Goal: Task Accomplishment & Management: Use online tool/utility

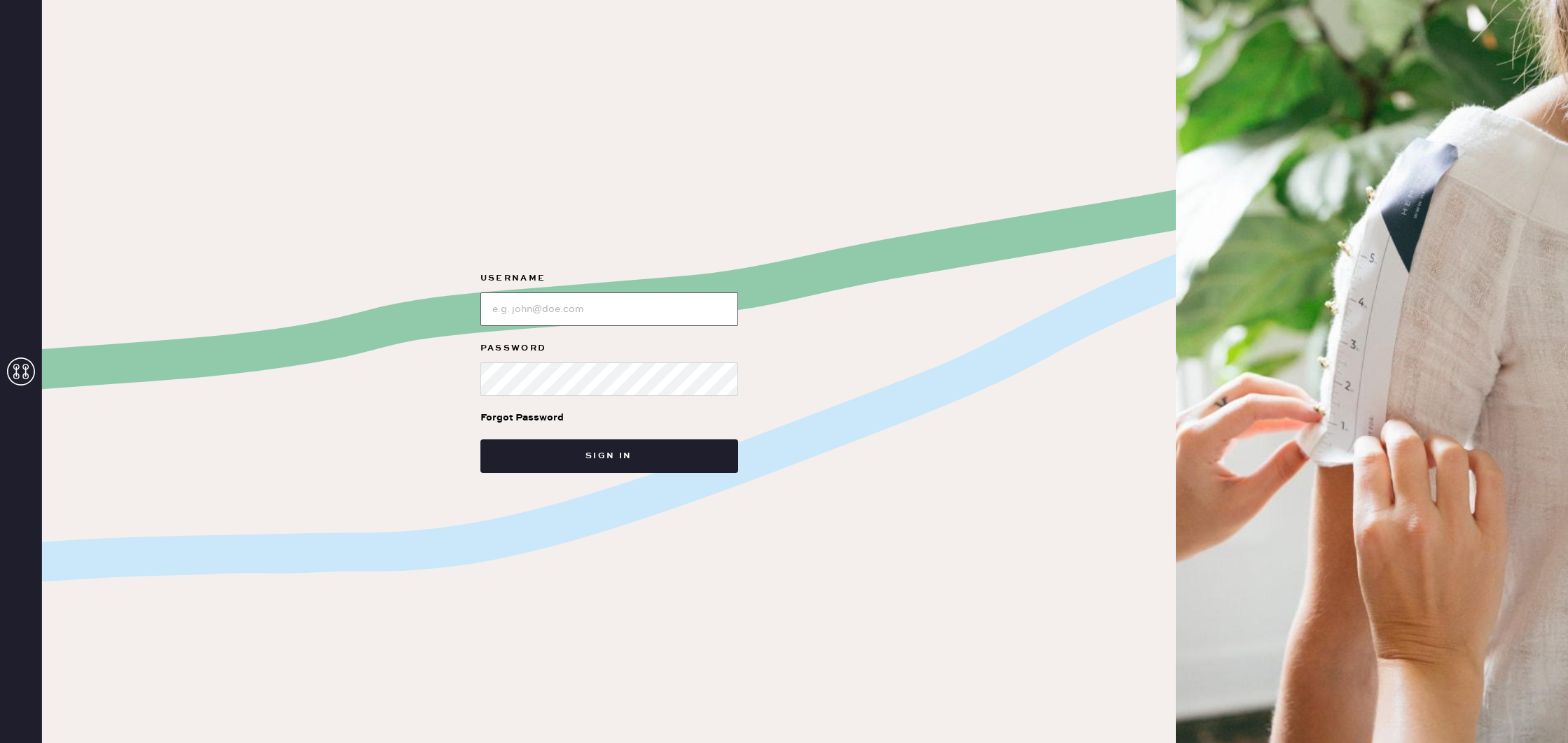
type input "reformationcharleston"
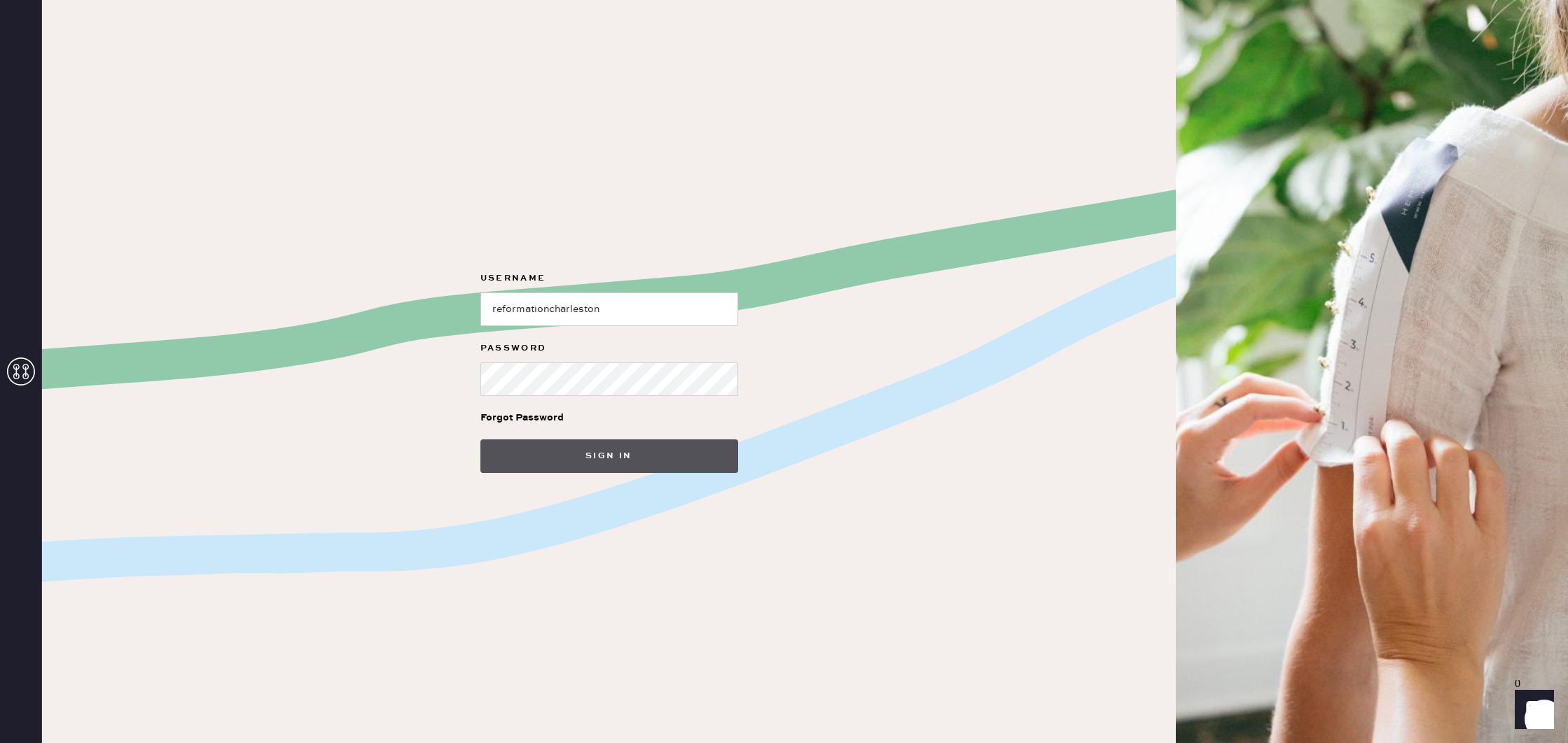
click at [619, 460] on button "Sign in" at bounding box center [609, 456] width 258 height 34
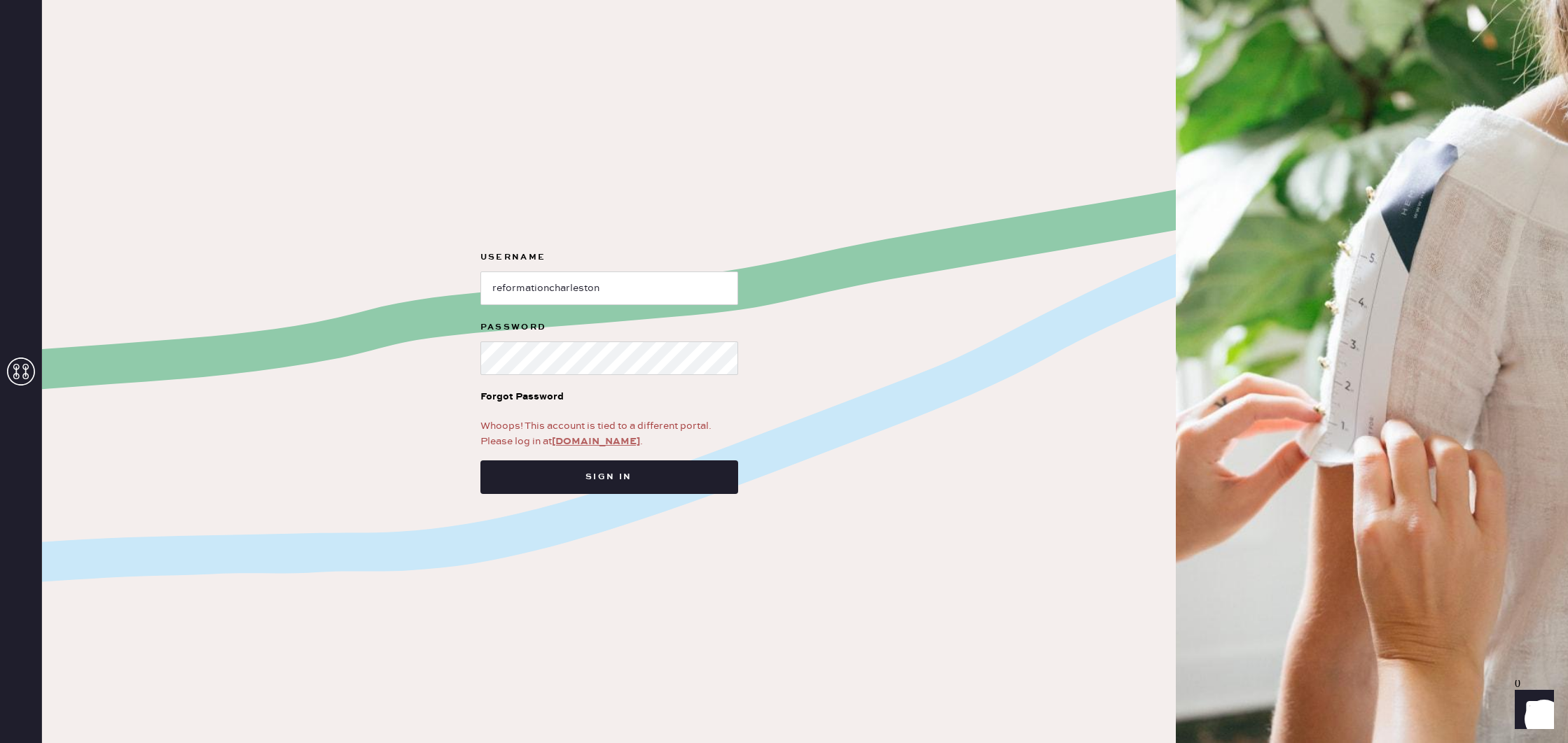
click at [610, 443] on link "[DOMAIN_NAME]" at bounding box center [596, 442] width 88 height 13
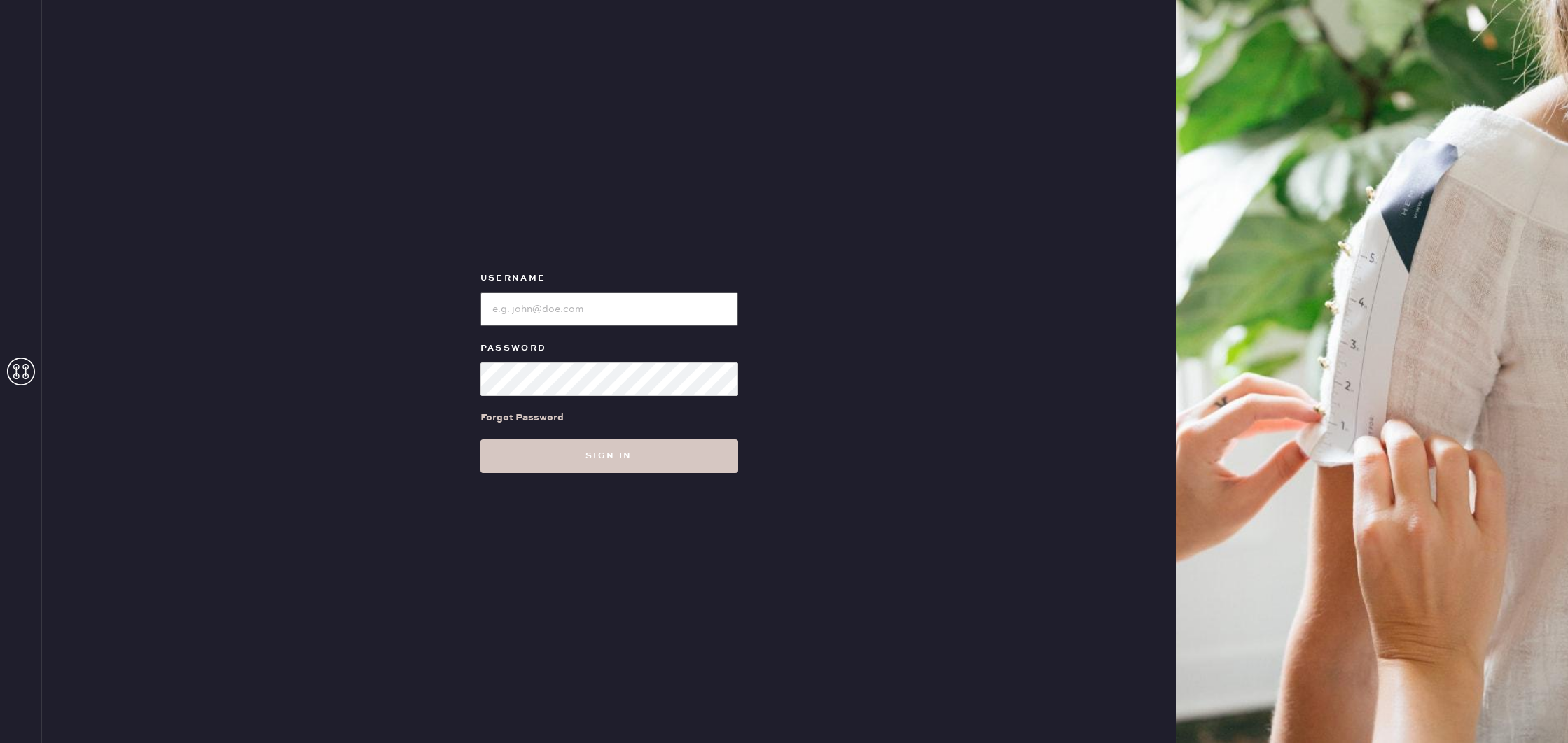
type input "reformationcharleston"
click at [659, 462] on button "Sign in" at bounding box center [609, 456] width 258 height 34
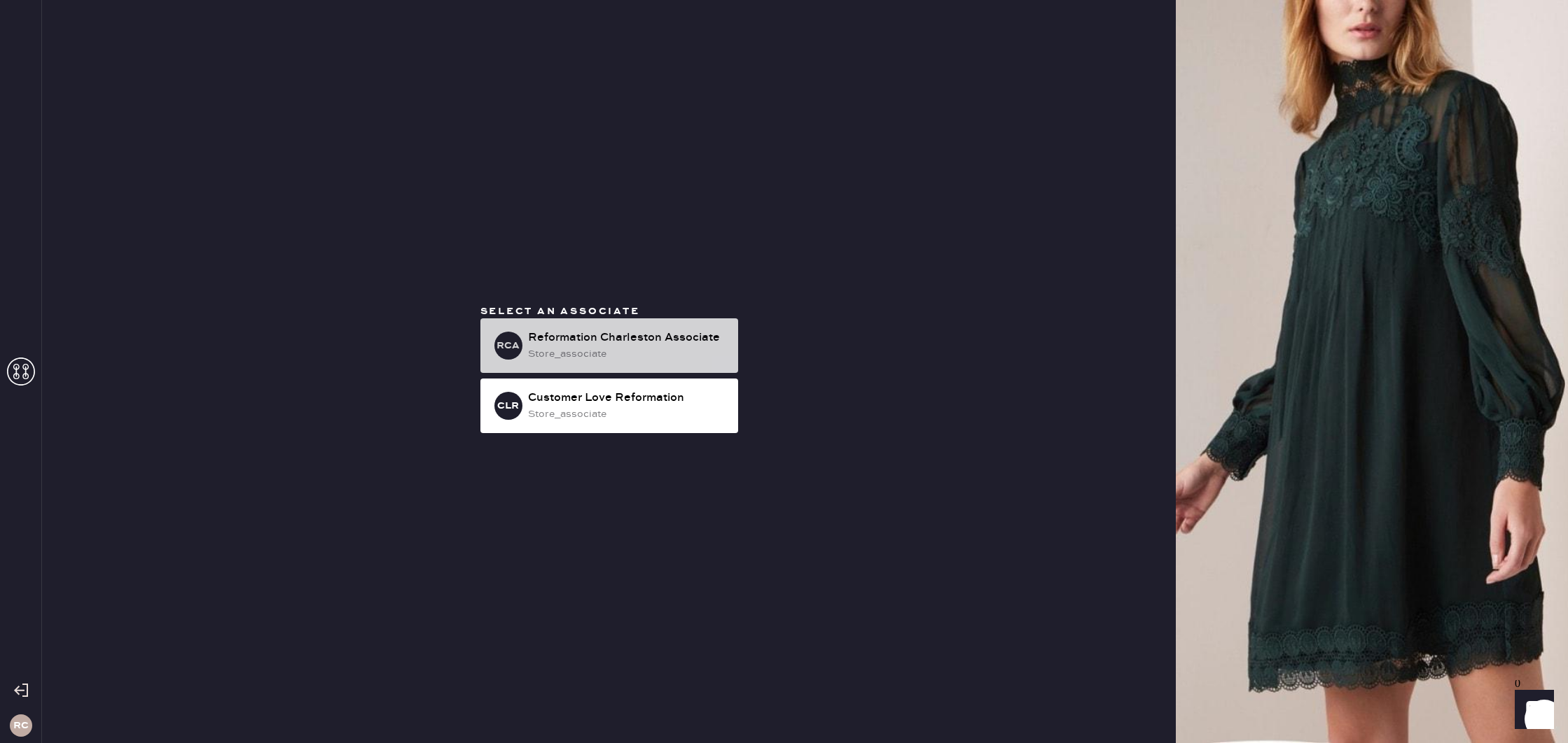
click at [648, 352] on div "store_associate" at bounding box center [628, 353] width 199 height 15
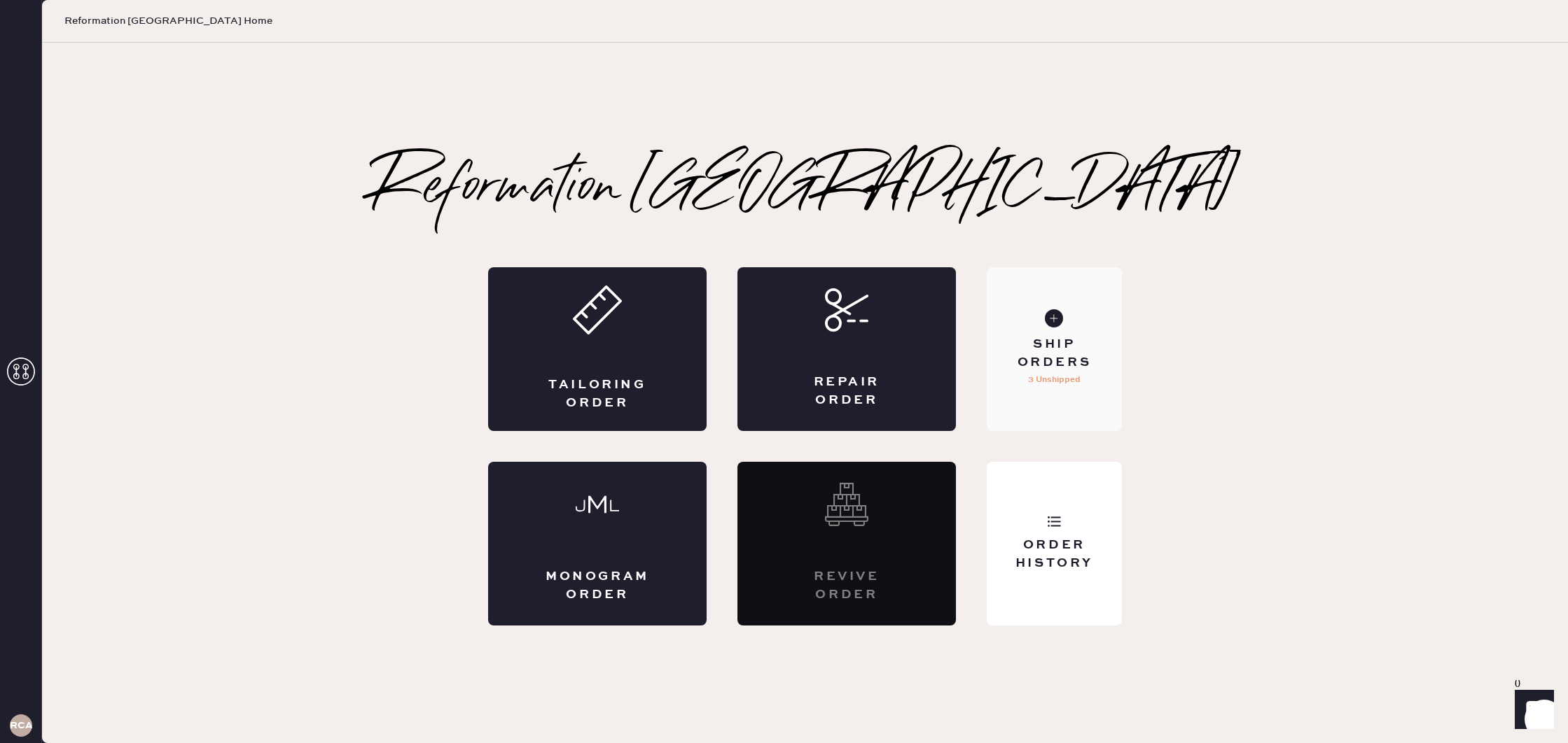
click at [1077, 345] on div "Ship Orders" at bounding box center [1054, 353] width 113 height 35
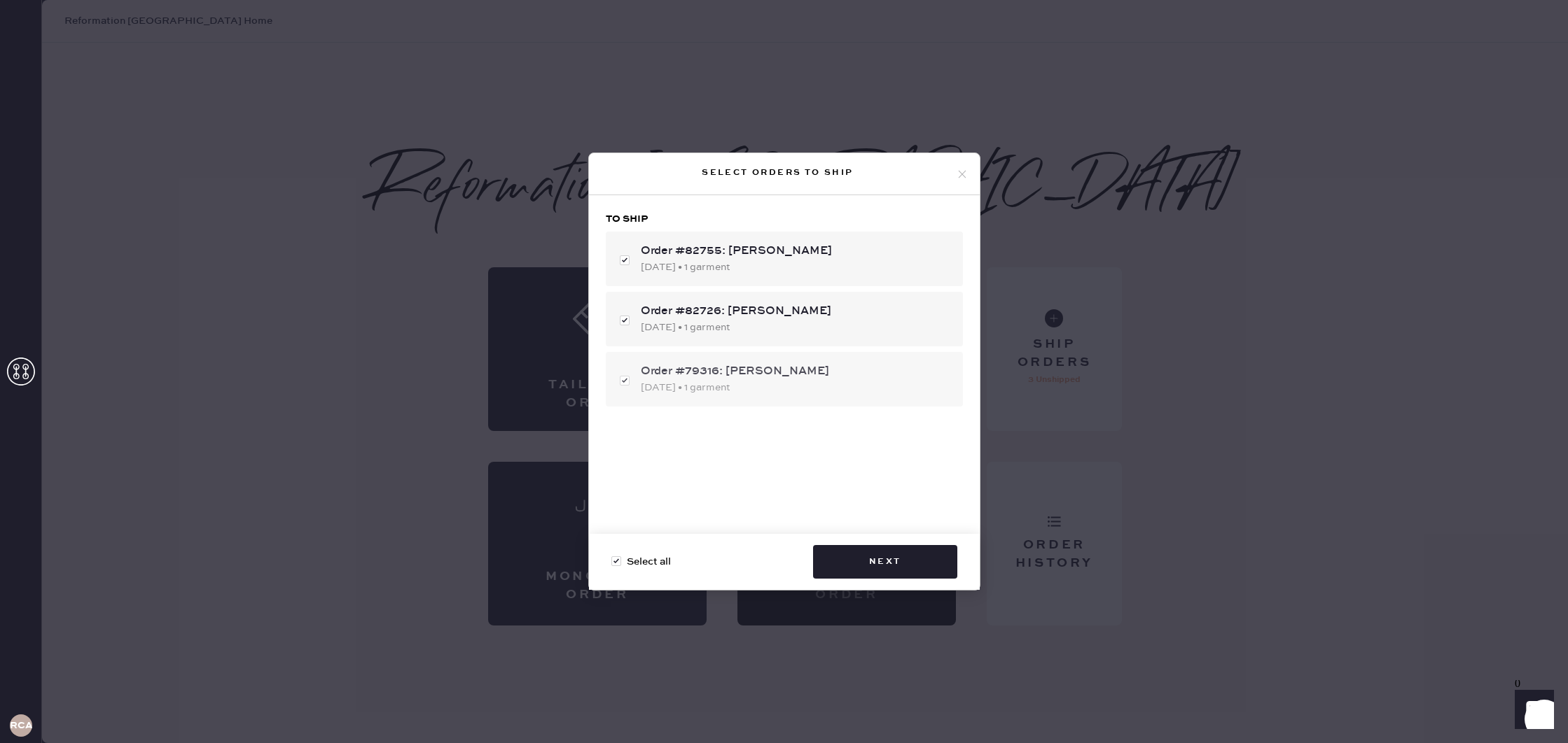
click at [625, 377] on div "Order #79316: [PERSON_NAME] [DATE] • 1 garment" at bounding box center [784, 380] width 357 height 55
checkbox input "false"
click at [882, 564] on button "Next" at bounding box center [885, 562] width 144 height 34
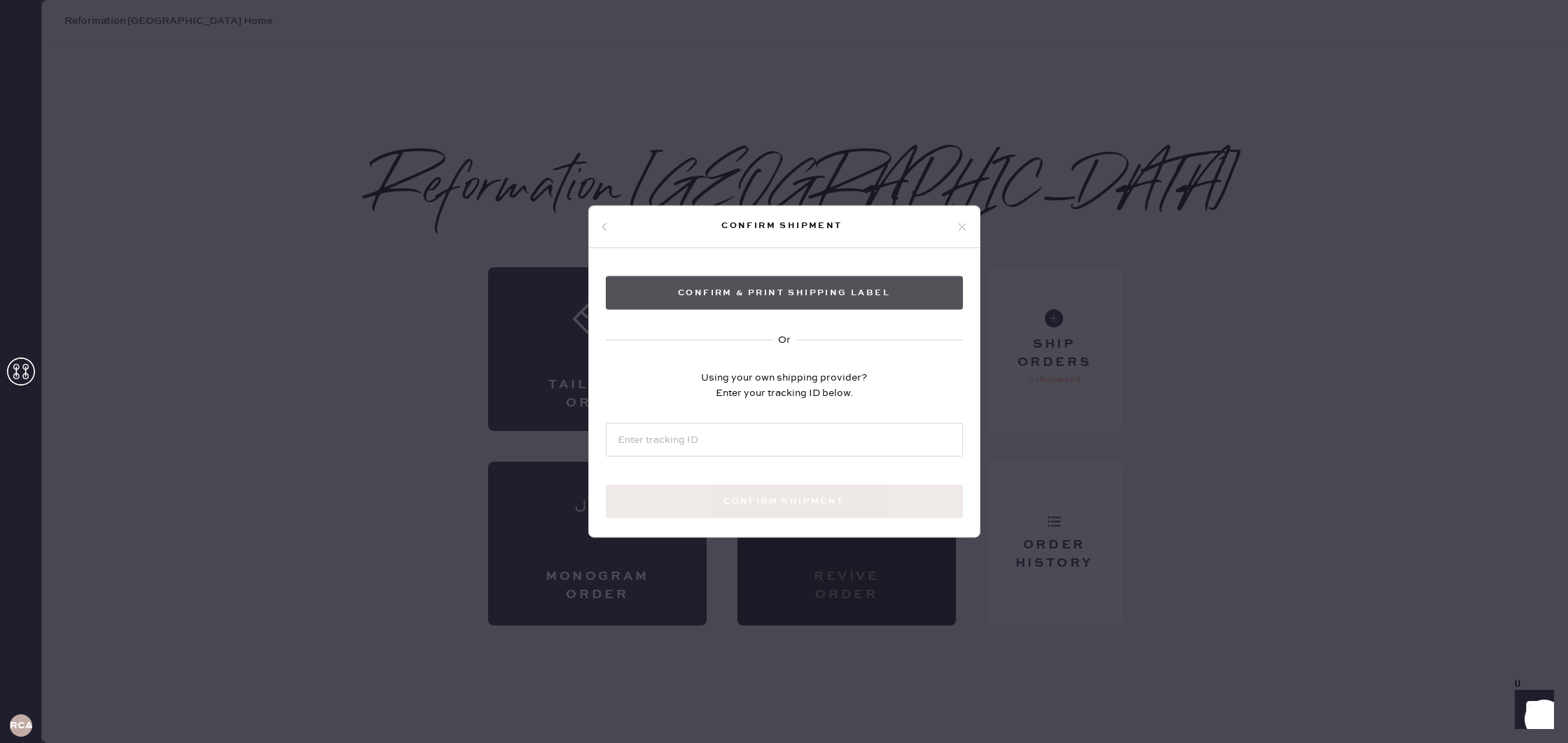
click at [815, 286] on button "Confirm & Print shipping label" at bounding box center [784, 293] width 357 height 34
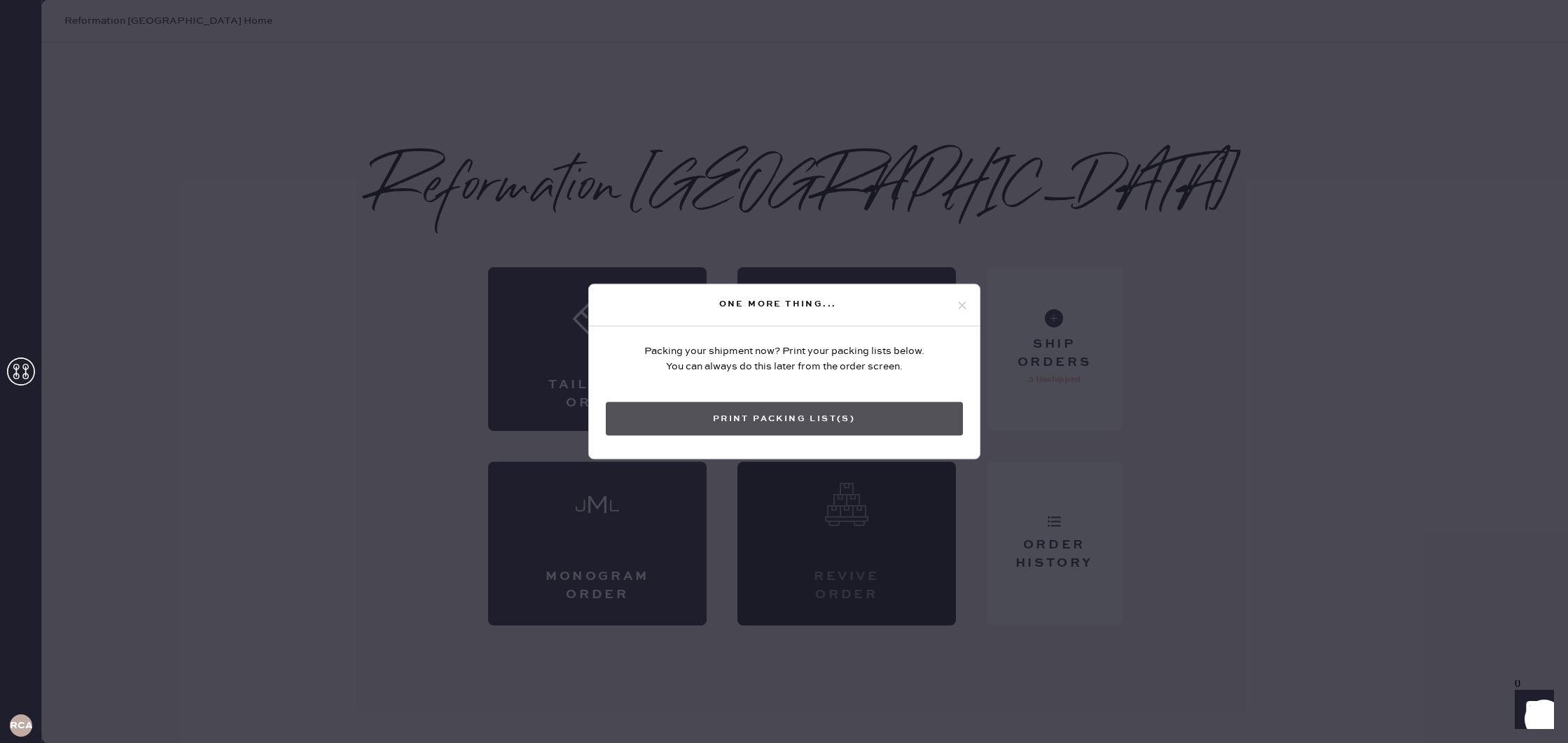
click at [771, 424] on button "Print Packing List(s)" at bounding box center [784, 419] width 357 height 34
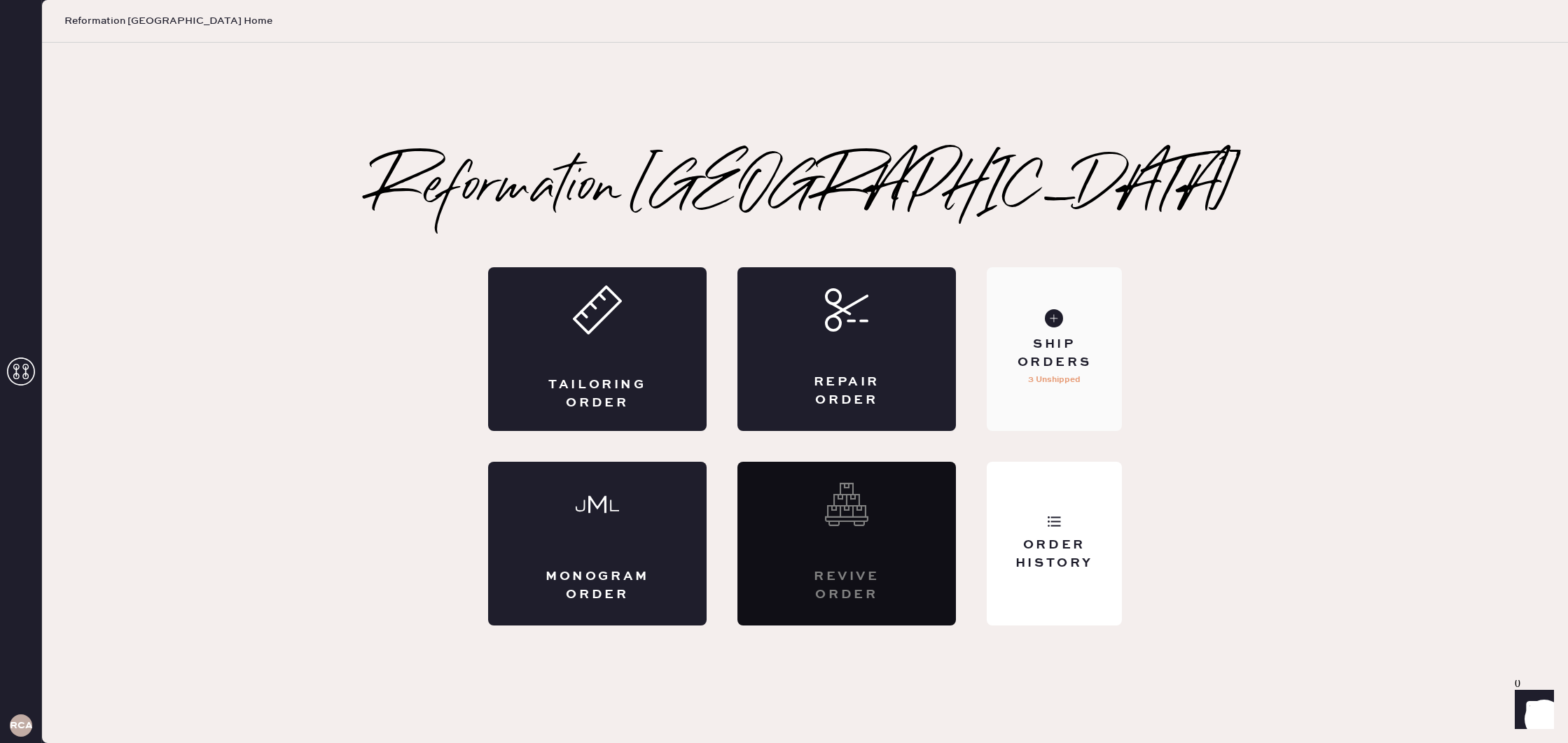
click at [1023, 324] on div "Ship Orders 3 Unshipped" at bounding box center [1054, 350] width 135 height 164
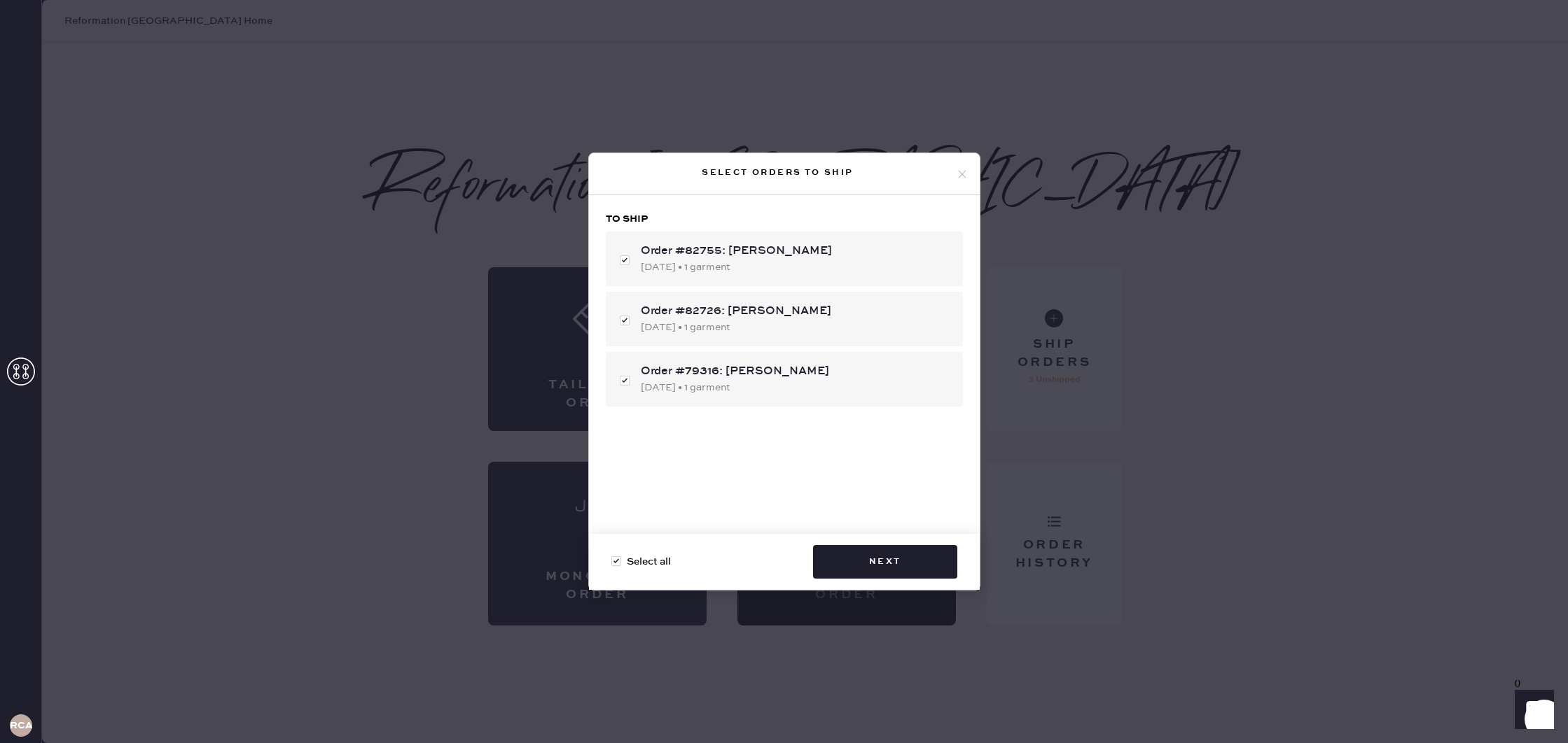
drag, startPoint x: 964, startPoint y: 171, endPoint x: 955, endPoint y: 168, distance: 9.5
click at [964, 171] on icon at bounding box center [962, 174] width 13 height 13
